Goal: Obtain resource: Download file/media

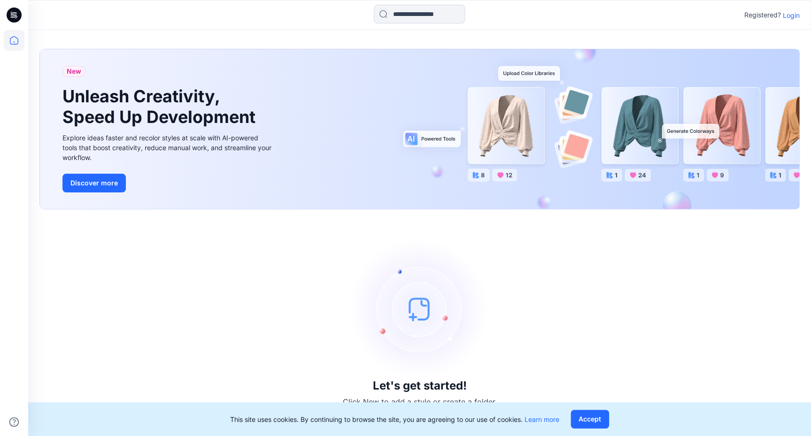
click at [791, 17] on p "Login" at bounding box center [791, 15] width 17 height 10
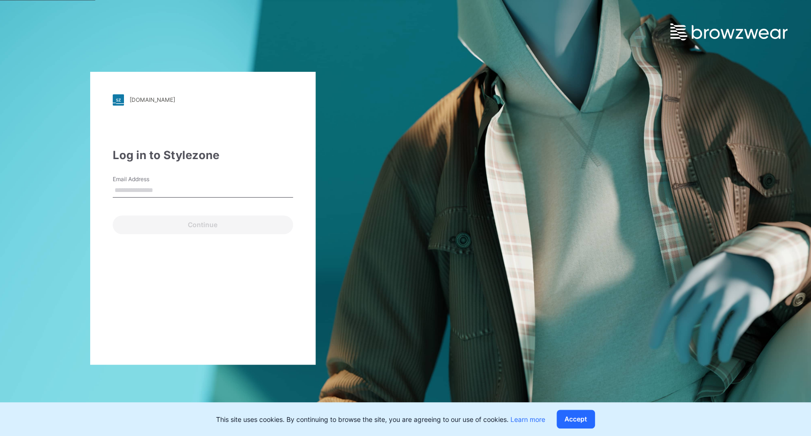
click at [162, 190] on input "Email Address" at bounding box center [203, 191] width 180 height 14
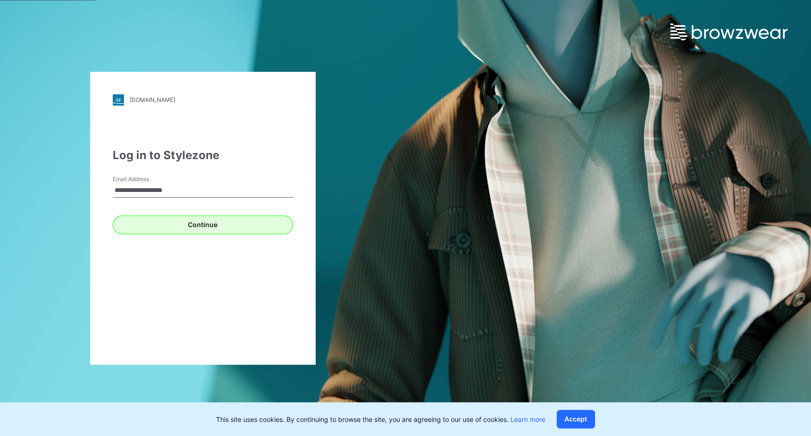
type input "**********"
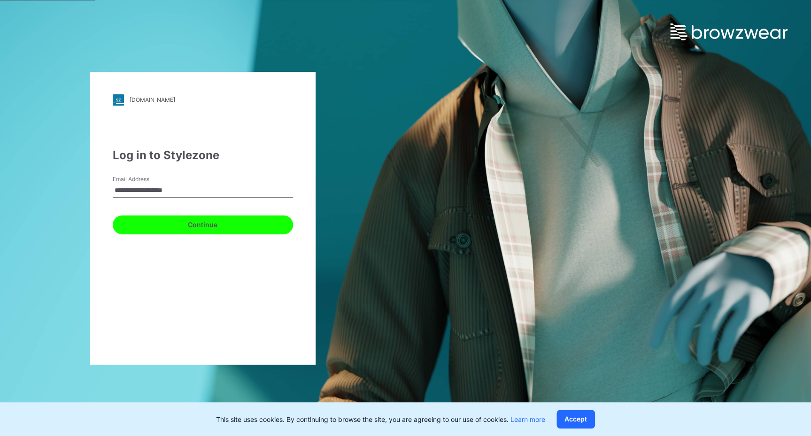
click at [154, 224] on button "Continue" at bounding box center [203, 225] width 180 height 19
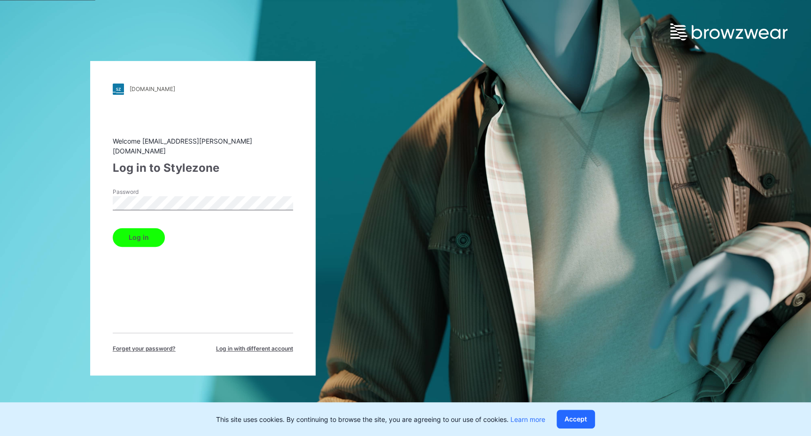
click at [142, 235] on button "Log in" at bounding box center [139, 237] width 52 height 19
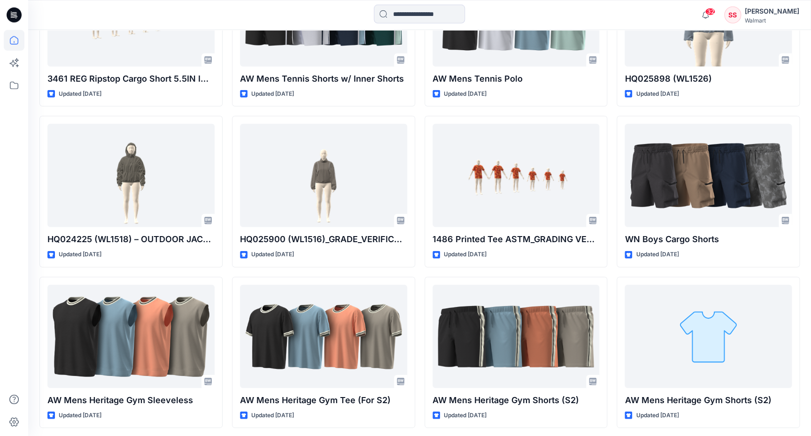
scroll to position [995, 0]
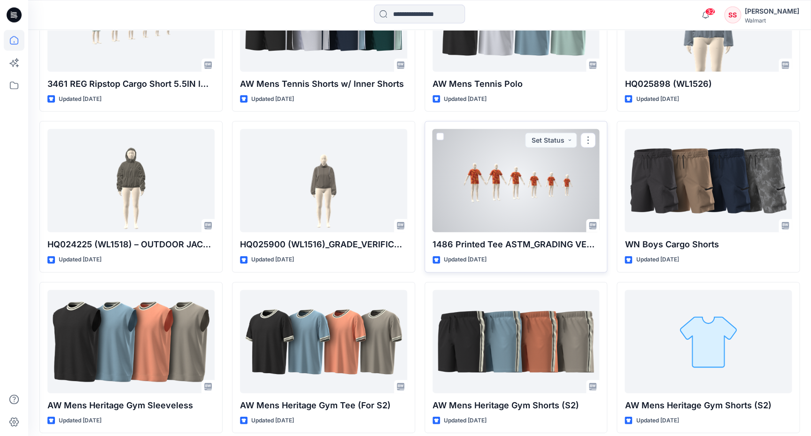
click at [496, 193] on div at bounding box center [516, 180] width 167 height 103
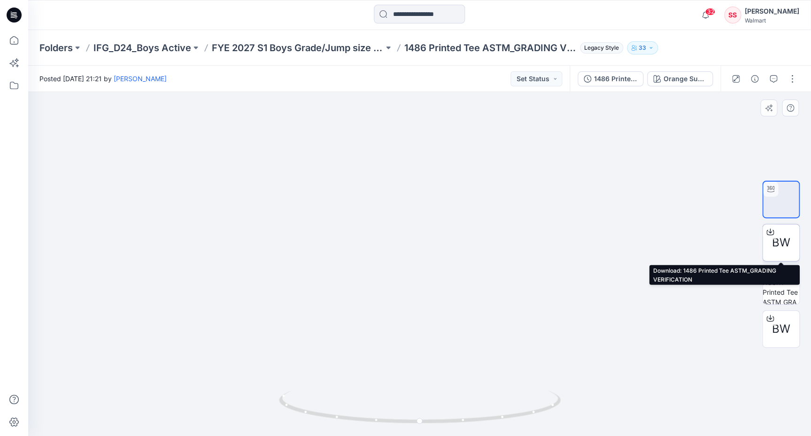
click at [776, 233] on div at bounding box center [770, 232] width 15 height 15
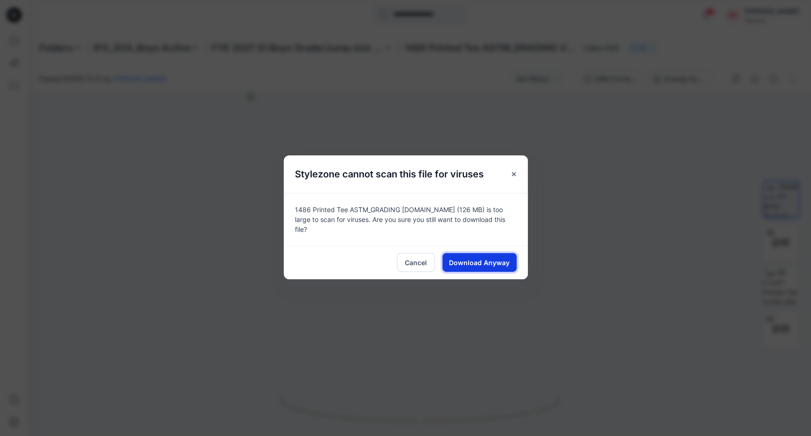
click at [477, 263] on span "Download Anyway" at bounding box center [479, 263] width 61 height 10
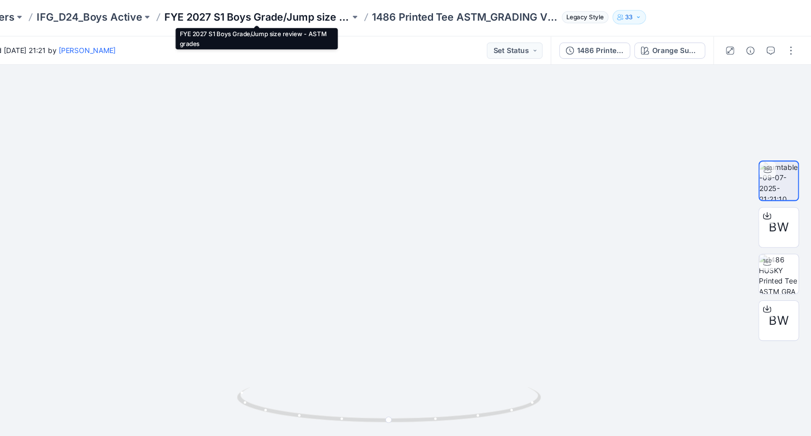
click at [327, 48] on p "FYE 2027 S1 Boys Grade/Jump size review - ASTM grades" at bounding box center [298, 47] width 172 height 13
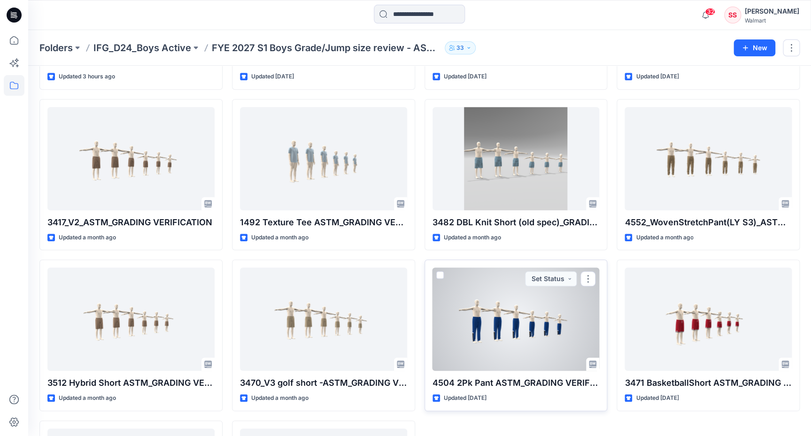
scroll to position [169, 0]
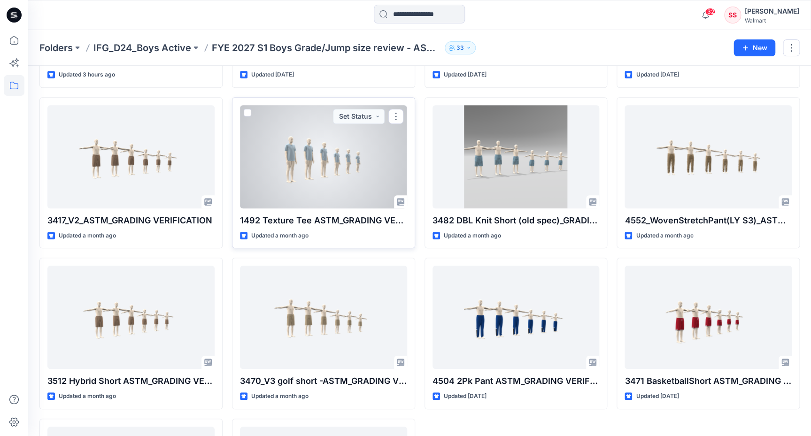
click at [319, 171] on div at bounding box center [323, 156] width 167 height 103
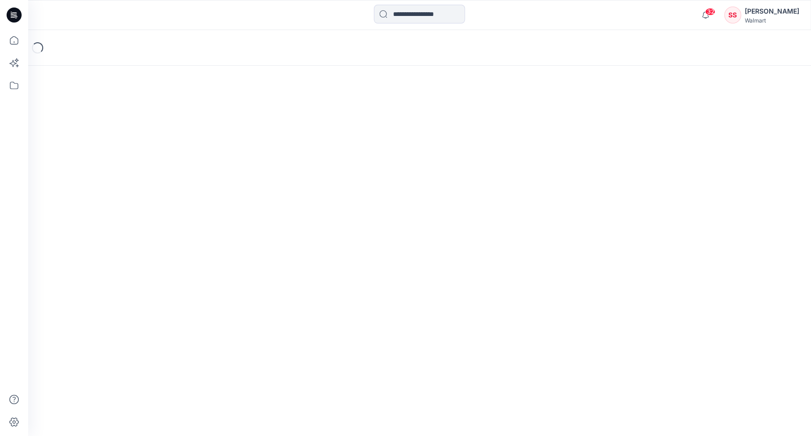
click at [319, 171] on div "Loading..." at bounding box center [419, 233] width 783 height 406
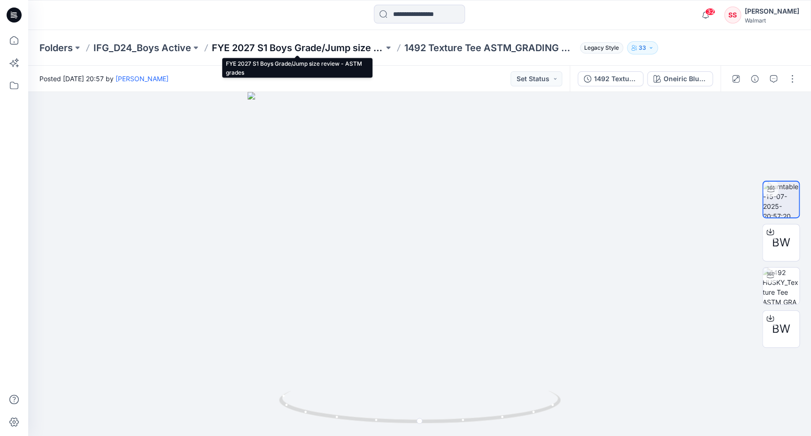
click at [290, 46] on p "FYE 2027 S1 Boys Grade/Jump size review - ASTM grades" at bounding box center [298, 47] width 172 height 13
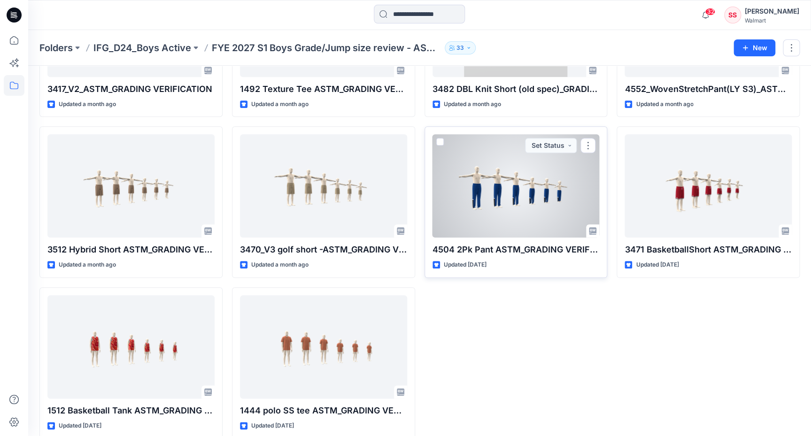
scroll to position [314, 0]
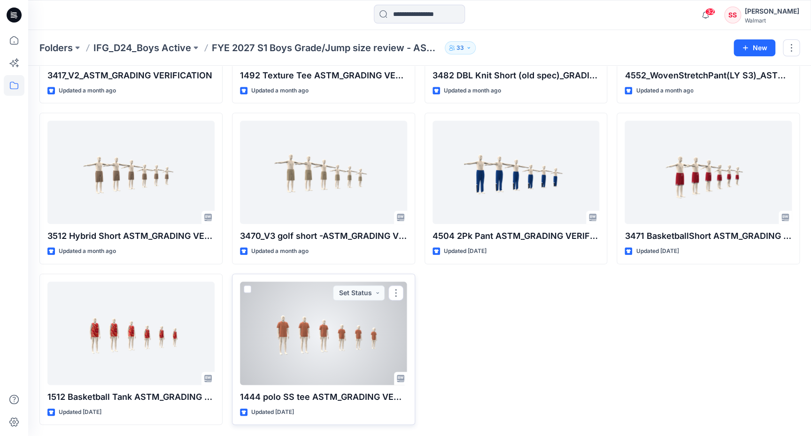
click at [315, 337] on div at bounding box center [323, 333] width 167 height 103
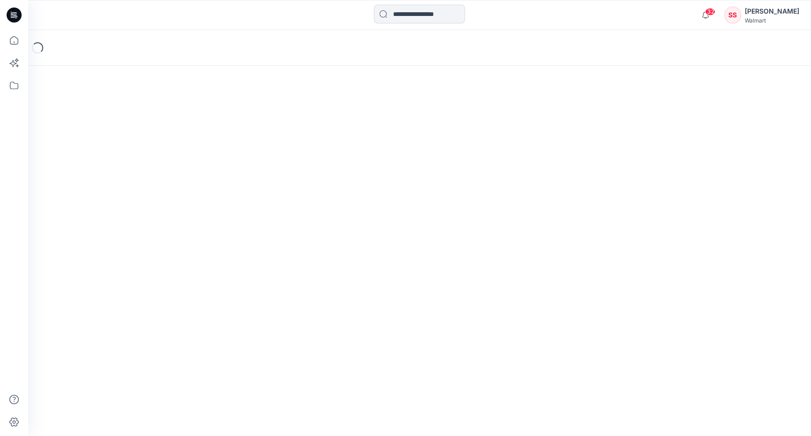
click at [315, 337] on div "Loading..." at bounding box center [419, 233] width 783 height 406
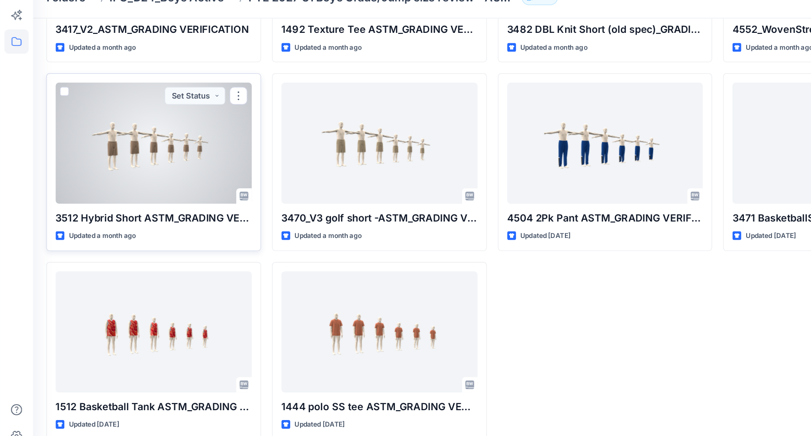
scroll to position [314, 0]
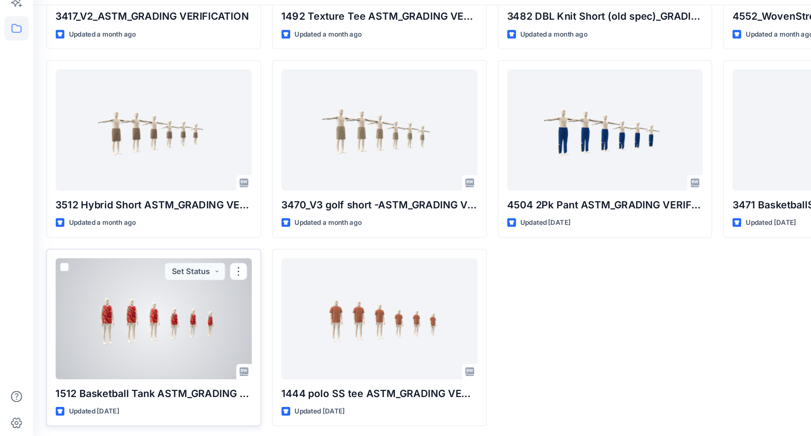
click at [160, 323] on div at bounding box center [130, 333] width 167 height 103
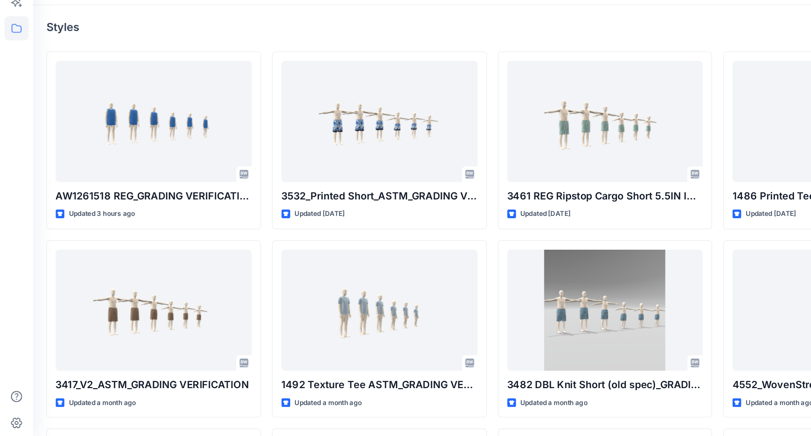
click at [160, 323] on div "Folders IFG_D24_Boys Active FYE 2027 S1 Boys Grade/Jump size review - ASTM grad…" at bounding box center [419, 390] width 783 height 721
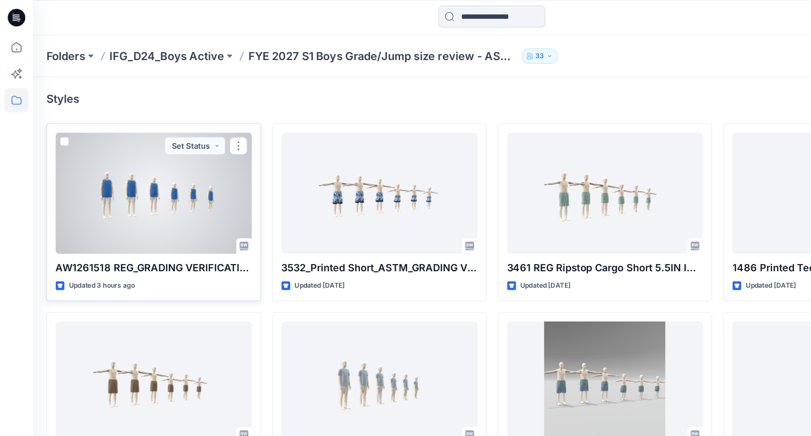
click at [140, 174] on div at bounding box center [130, 164] width 167 height 103
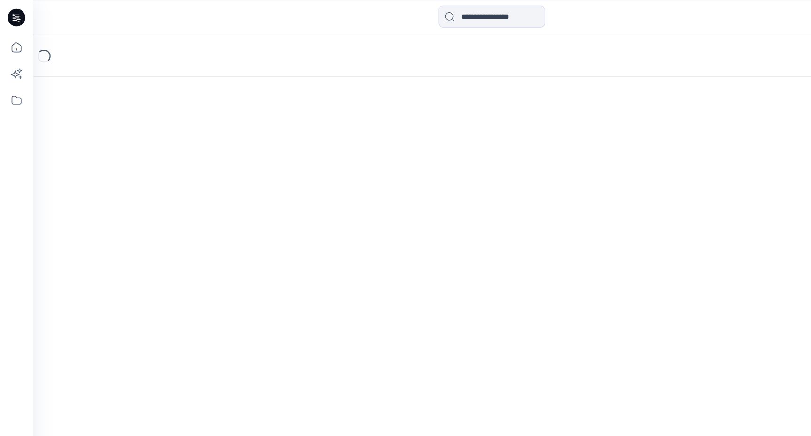
click at [140, 174] on div "Loading..." at bounding box center [419, 233] width 783 height 406
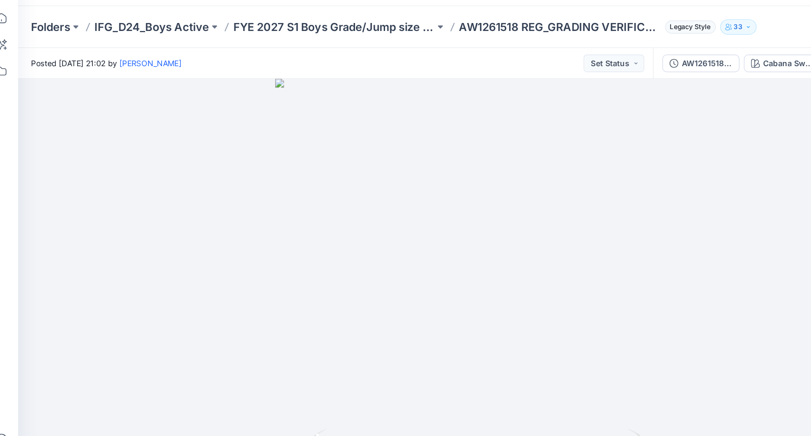
click at [300, 245] on div at bounding box center [419, 264] width 783 height 344
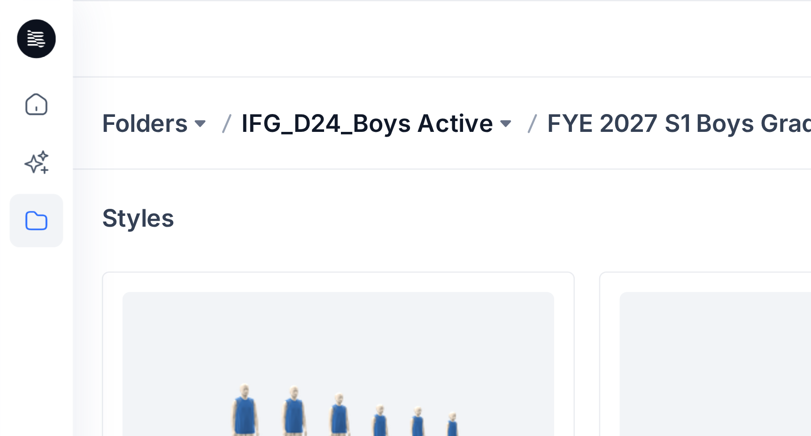
click at [131, 47] on p "IFG_D24_Boys Active" at bounding box center [142, 47] width 98 height 13
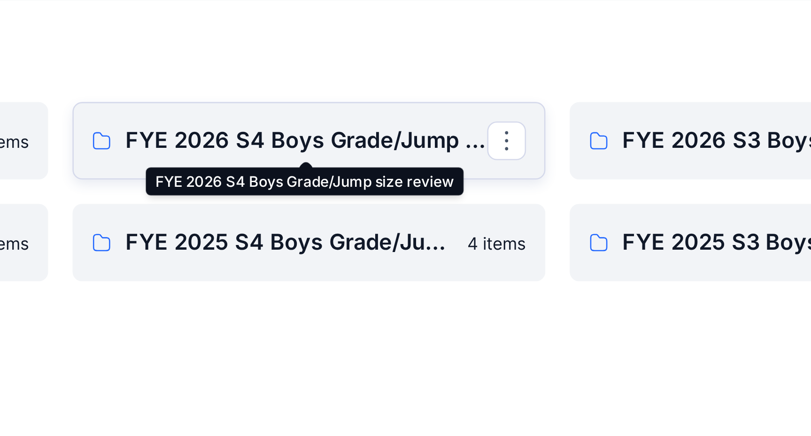
click at [344, 120] on p "FYE 2026 S4 Boys Grade/Jump size review" at bounding box center [323, 120] width 140 height 13
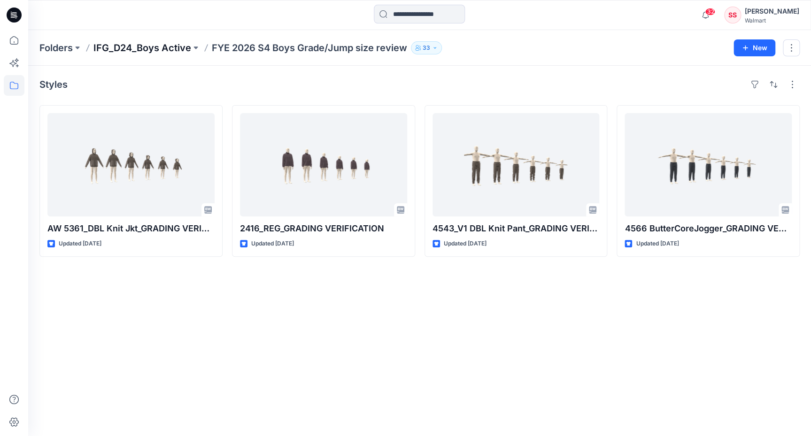
click at [156, 47] on p "IFG_D24_Boys Active" at bounding box center [142, 47] width 98 height 13
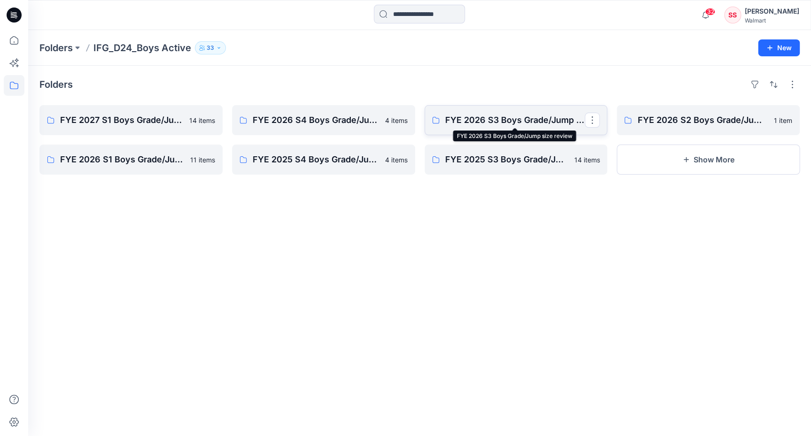
click at [517, 120] on p "FYE 2026 S3 Boys Grade/Jump size review" at bounding box center [515, 120] width 140 height 13
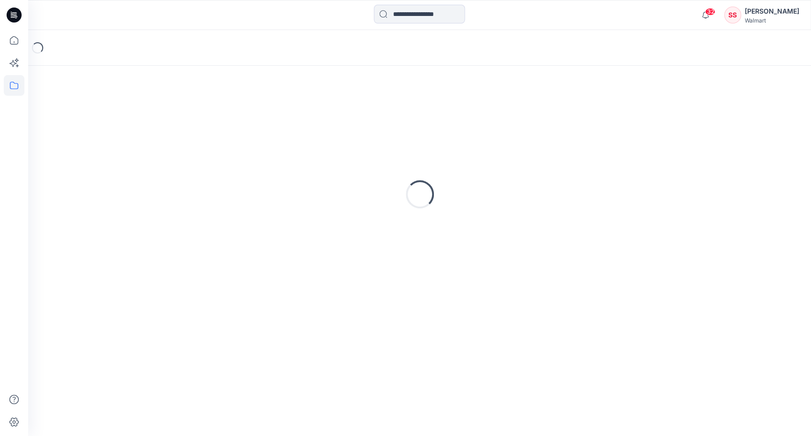
click at [517, 120] on div "Loading..." at bounding box center [419, 194] width 761 height 235
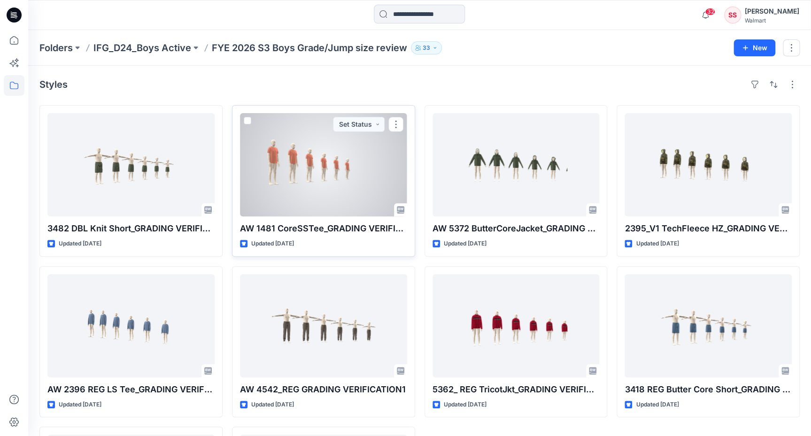
click at [328, 159] on div at bounding box center [323, 164] width 167 height 103
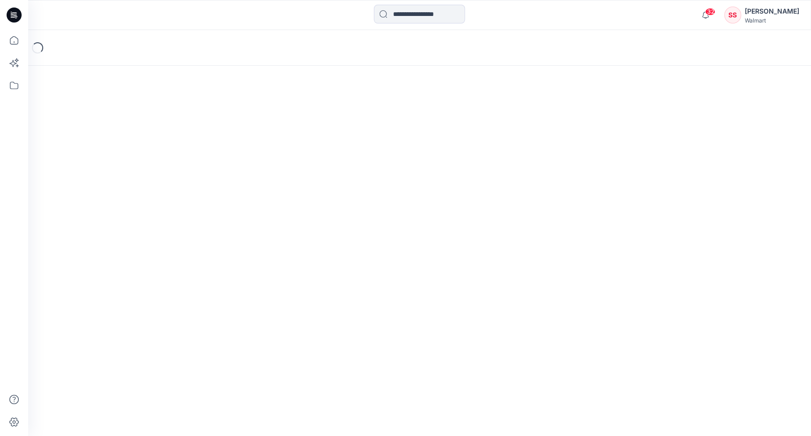
click at [328, 159] on div "Loading..." at bounding box center [419, 233] width 783 height 406
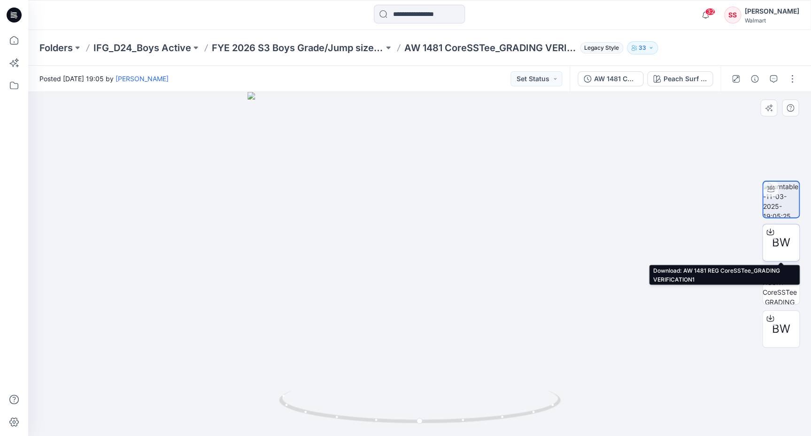
click at [769, 231] on icon at bounding box center [771, 232] width 8 height 8
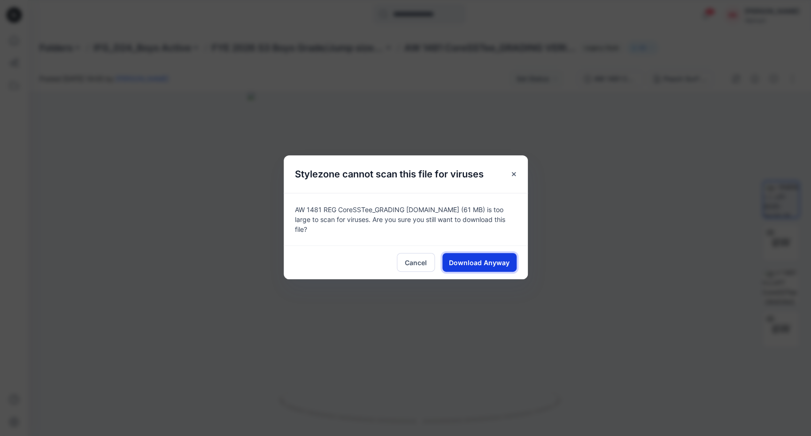
click at [461, 263] on span "Download Anyway" at bounding box center [479, 263] width 61 height 10
